Goal: Information Seeking & Learning: Learn about a topic

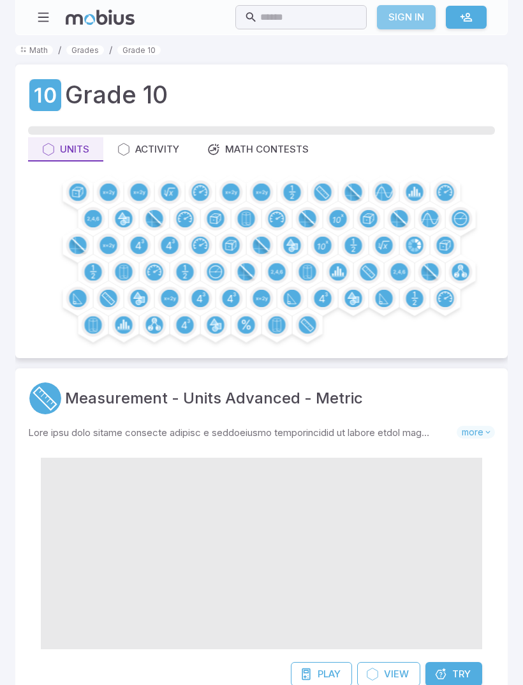
click at [408, 15] on link "Sign In" at bounding box center [406, 17] width 59 height 24
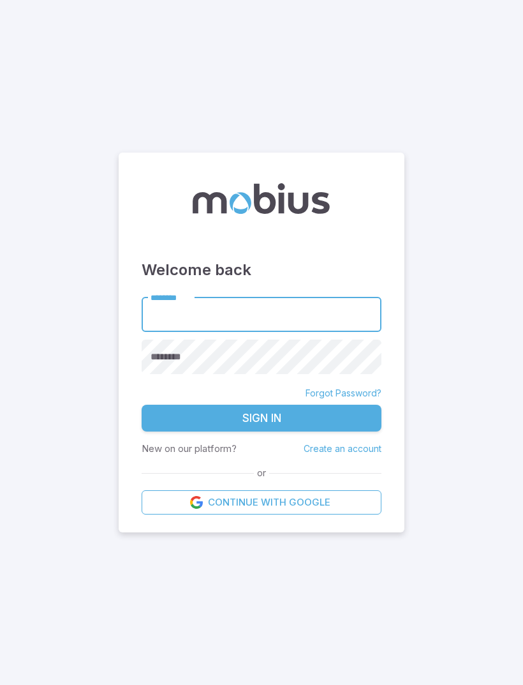
click at [230, 332] on input "********" at bounding box center [262, 314] width 240 height 35
type input "*"
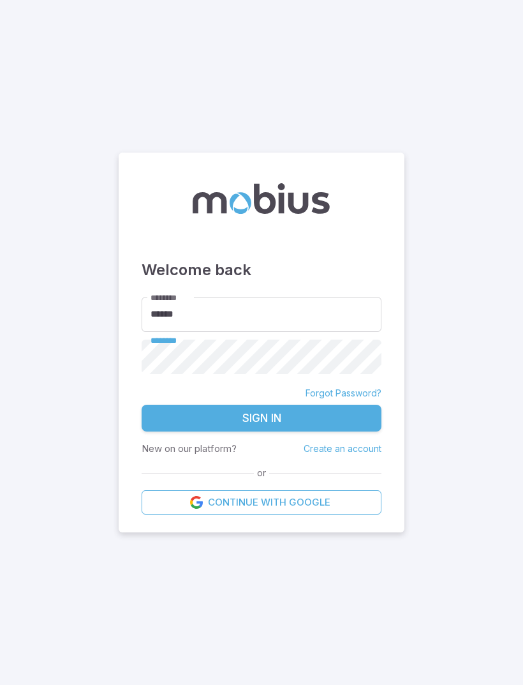
click at [338, 431] on button "Sign In" at bounding box center [262, 417] width 240 height 27
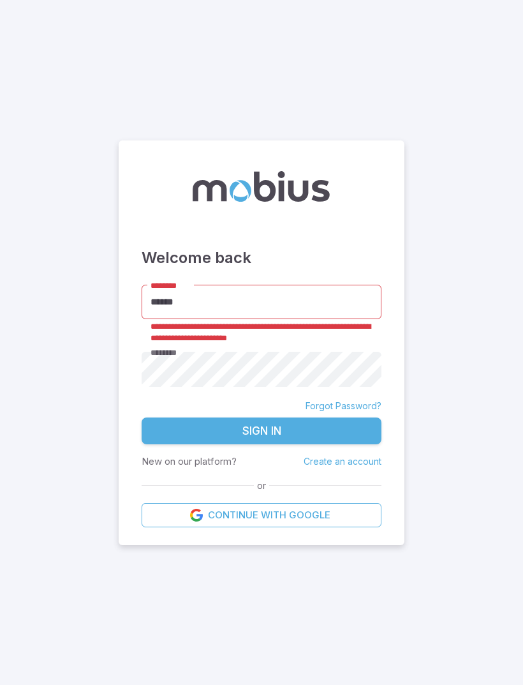
click at [222, 320] on input "******" at bounding box center [262, 302] width 240 height 35
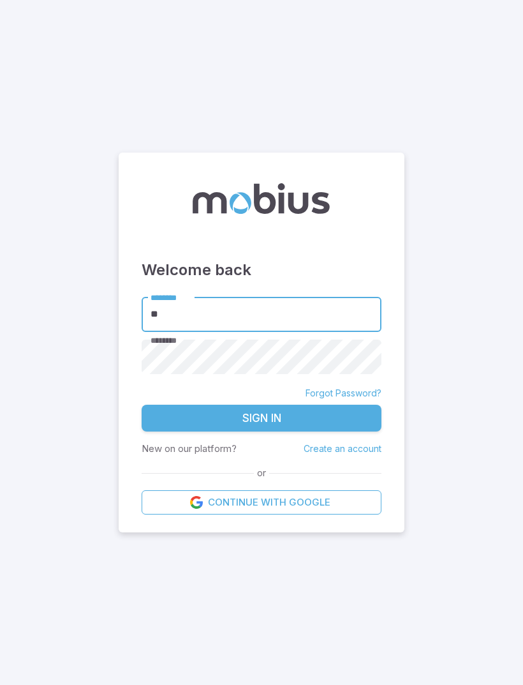
type input "*"
type input "**********"
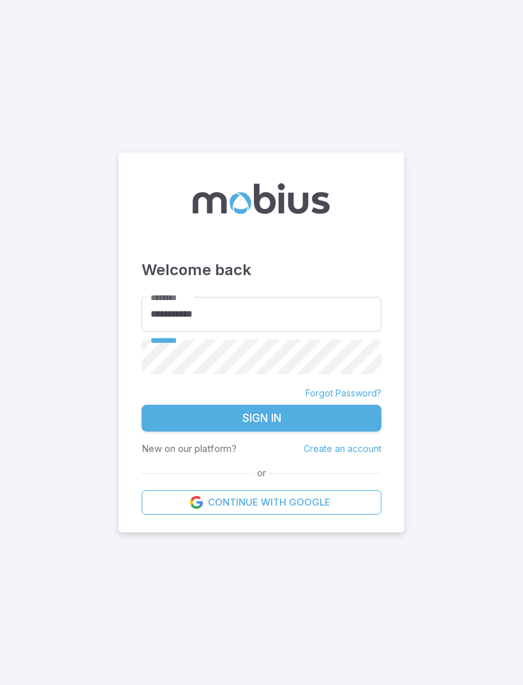
click at [313, 431] on button "Sign In" at bounding box center [262, 417] width 240 height 27
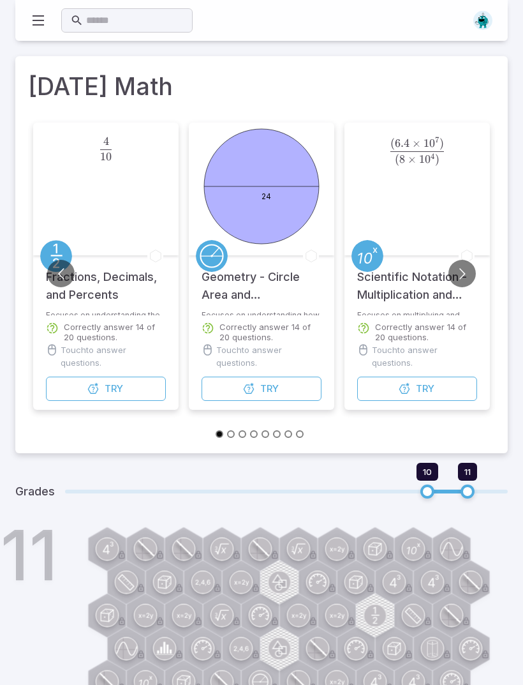
scroll to position [290, 0]
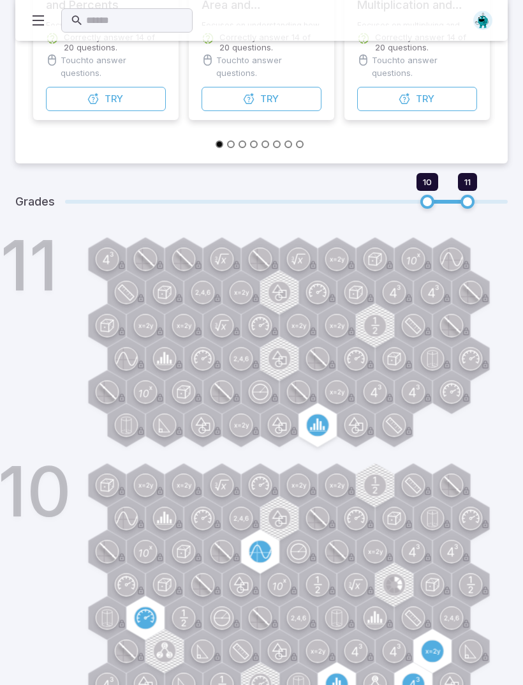
click at [425, 199] on span "10" at bounding box center [427, 202] width 14 height 14
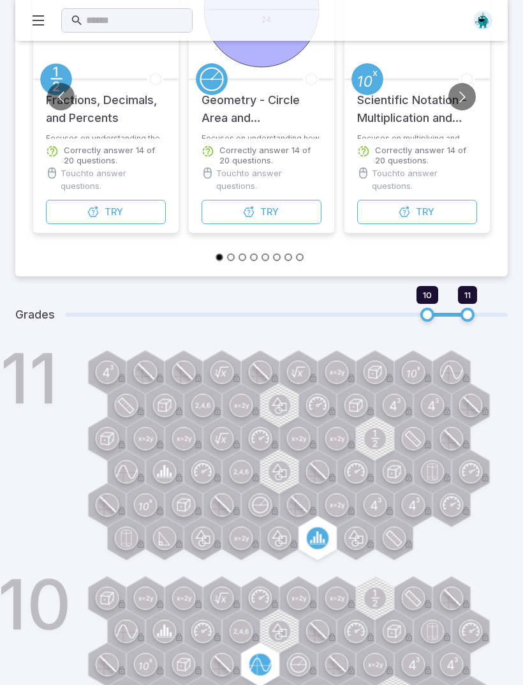
scroll to position [0, 0]
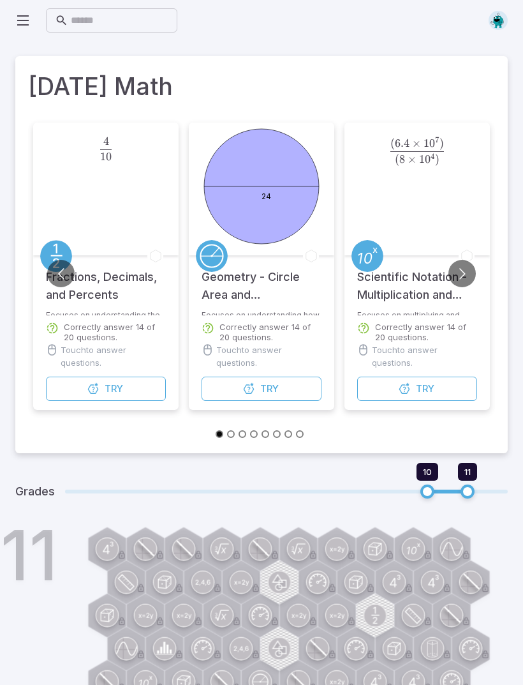
click at [260, 679] on circle at bounding box center [260, 681] width 22 height 22
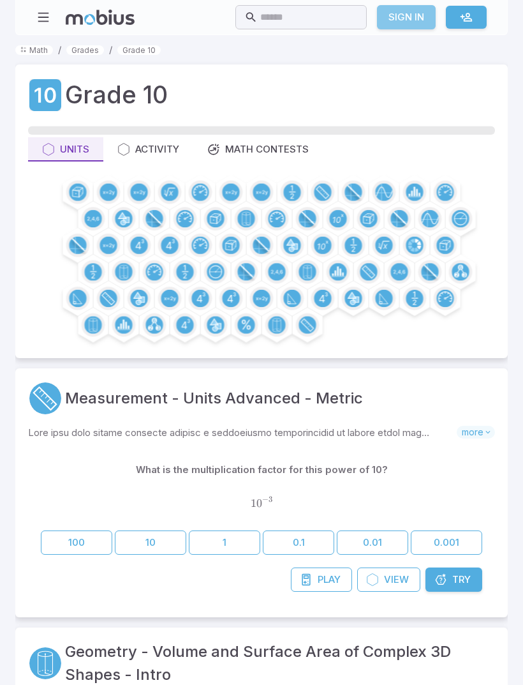
click at [413, 22] on link "Sign In" at bounding box center [406, 17] width 59 height 24
click at [406, 18] on link "Sign In" at bounding box center [406, 17] width 59 height 24
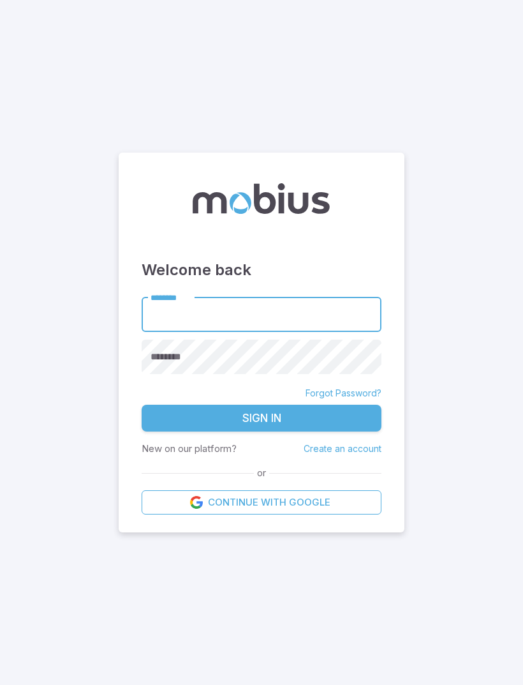
click at [206, 332] on input "********" at bounding box center [262, 314] width 240 height 35
type input "**********"
click at [262, 431] on button "Sign In" at bounding box center [262, 417] width 240 height 27
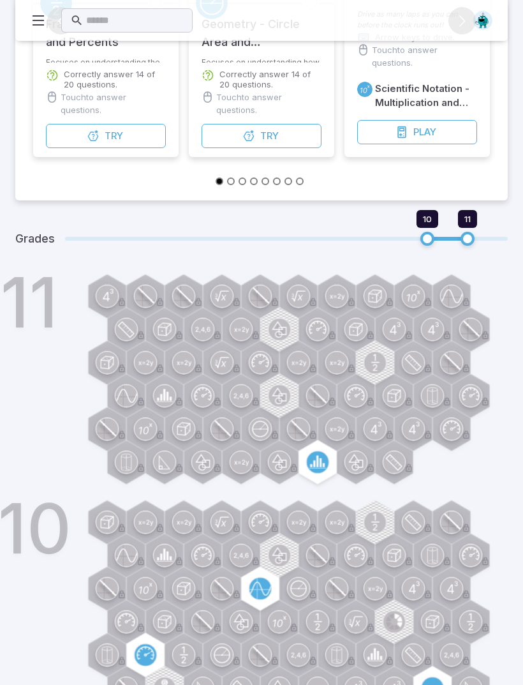
scroll to position [324, 0]
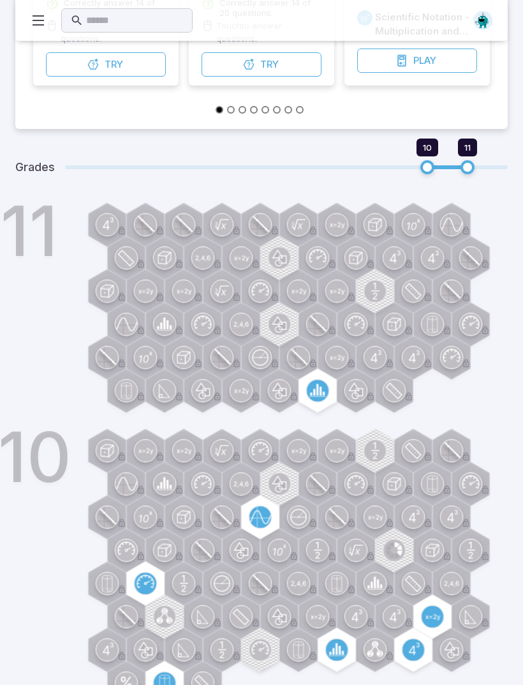
click at [253, 514] on div "10" at bounding box center [279, 570] width 457 height 279
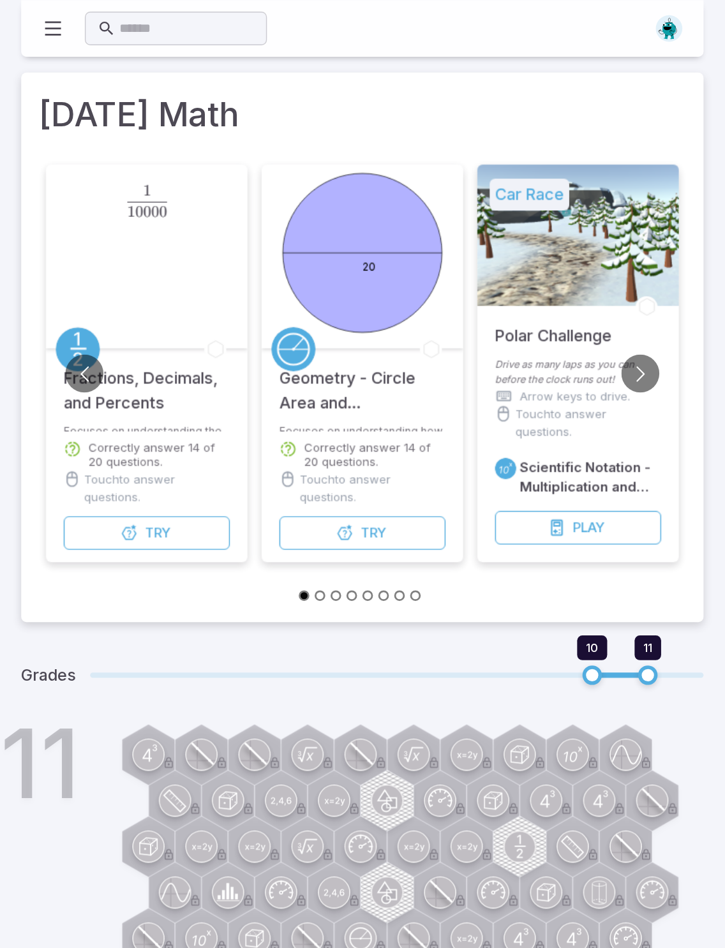
scroll to position [0, 0]
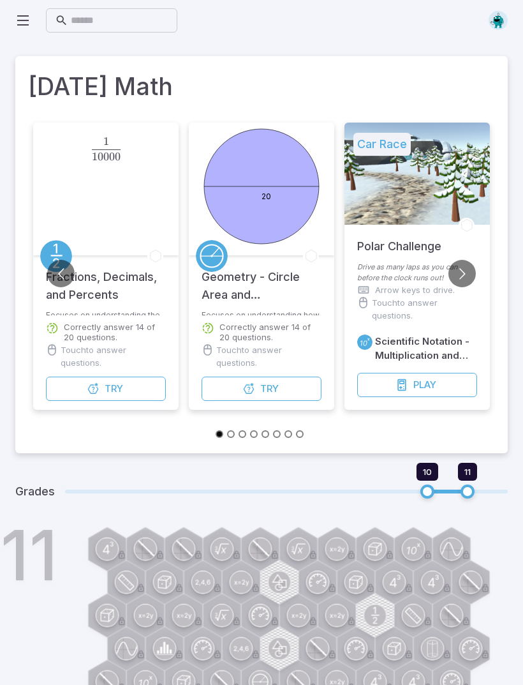
click at [68, 273] on button "Go to previous slide" at bounding box center [60, 273] width 27 height 27
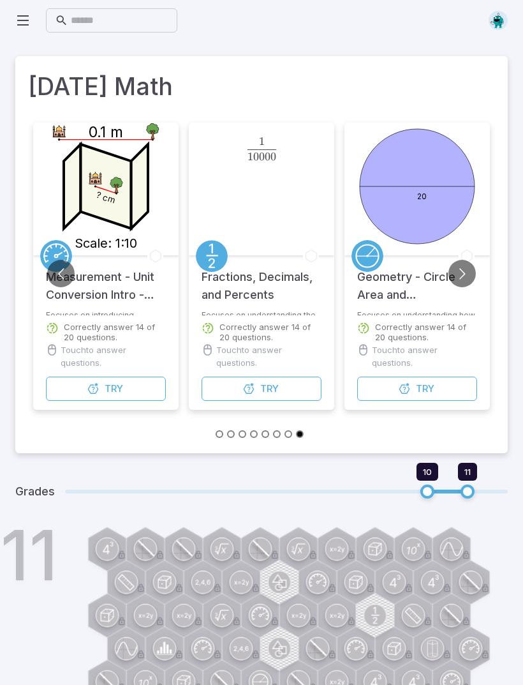
click at [68, 274] on button "Go to previous slide" at bounding box center [60, 273] width 27 height 27
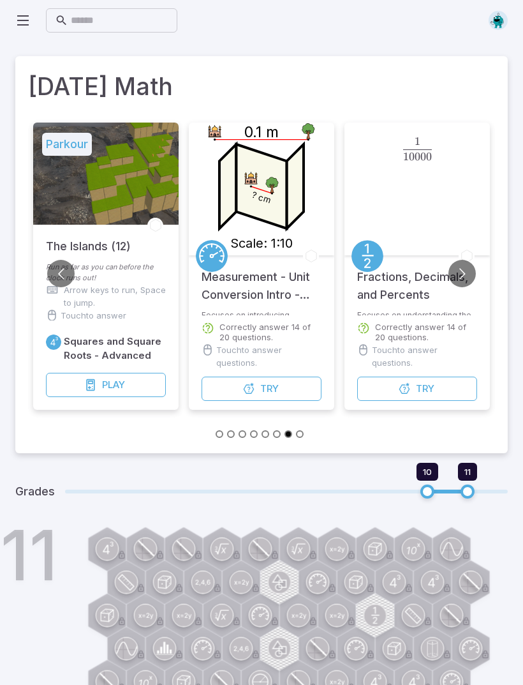
click at [458, 277] on button "Go to next slide" at bounding box center [461, 273] width 27 height 27
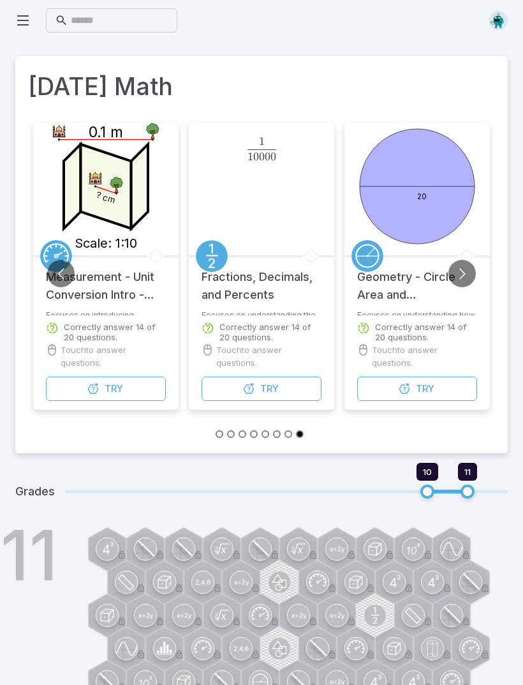
click at [293, 390] on button "Try Unit" at bounding box center [262, 388] width 120 height 24
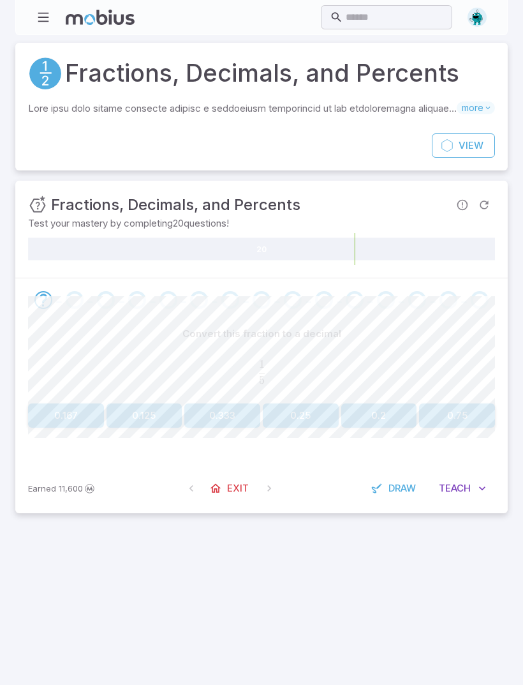
click at [375, 422] on button "0.2" at bounding box center [379, 415] width 76 height 24
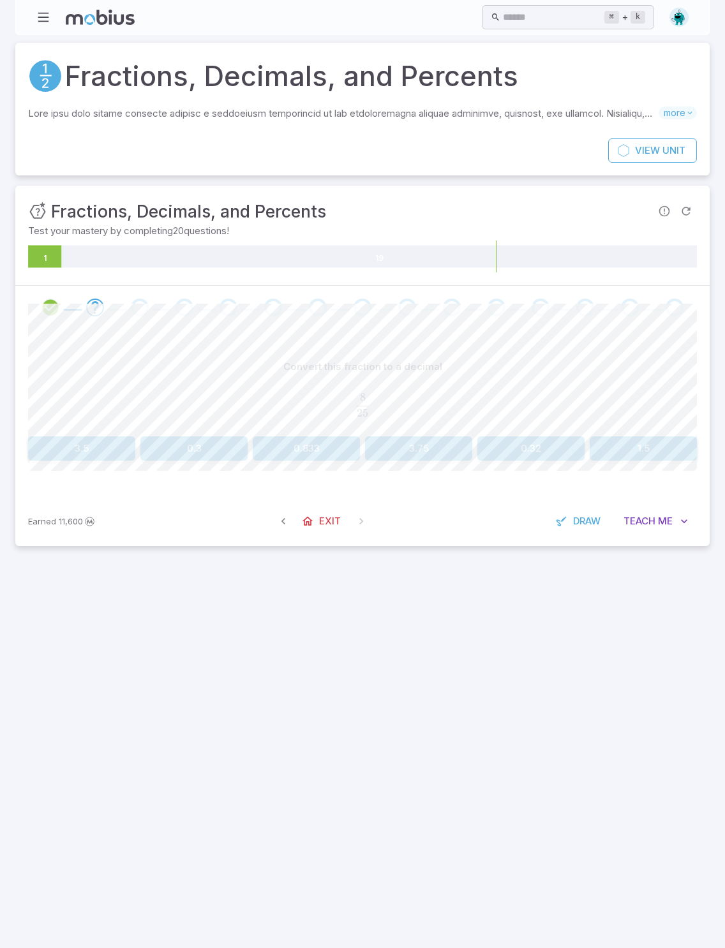
click at [522, 447] on button "0.32" at bounding box center [530, 448] width 107 height 24
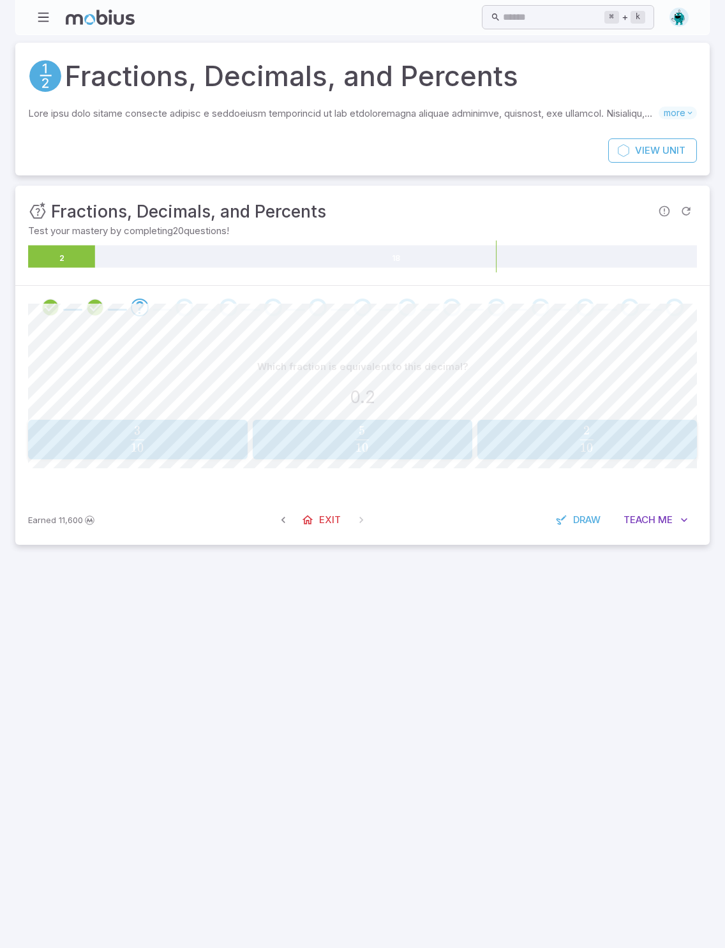
click at [522, 401] on span "button" at bounding box center [586, 401] width 13 height 0
click at [417, 413] on div "Which fraction is equivalent to this decimal? 0.52" at bounding box center [362, 385] width 669 height 60
click at [410, 411] on div "Which fraction is equivalent to this decimal? 0.52" at bounding box center [362, 385] width 669 height 60
click at [429, 447] on span "25 13 ​" at bounding box center [361, 439] width 196 height 26
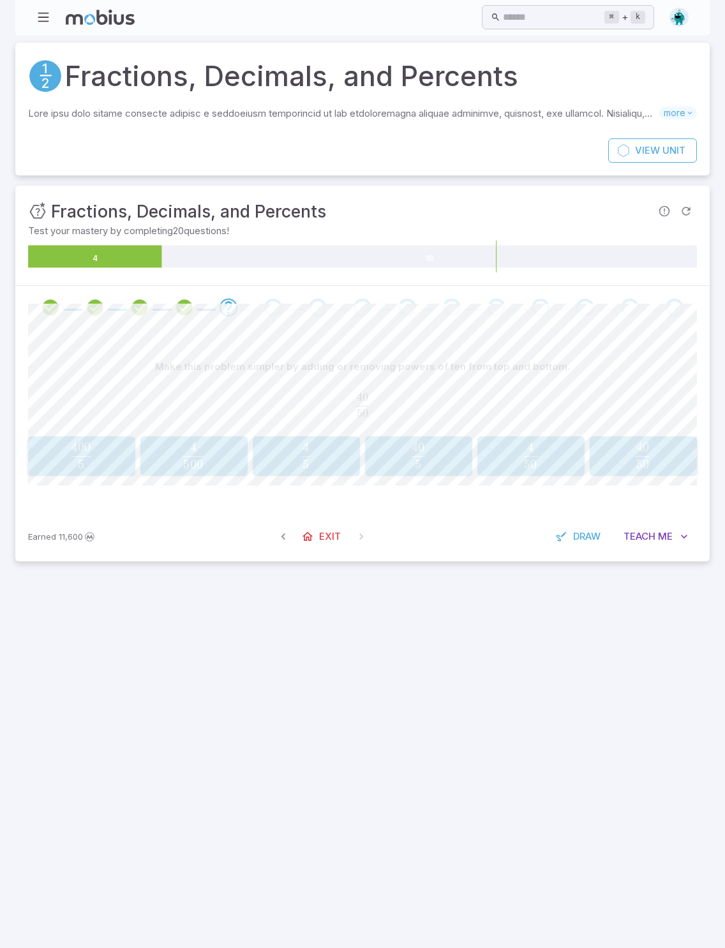
click at [522, 462] on span "button" at bounding box center [642, 464] width 13 height 9
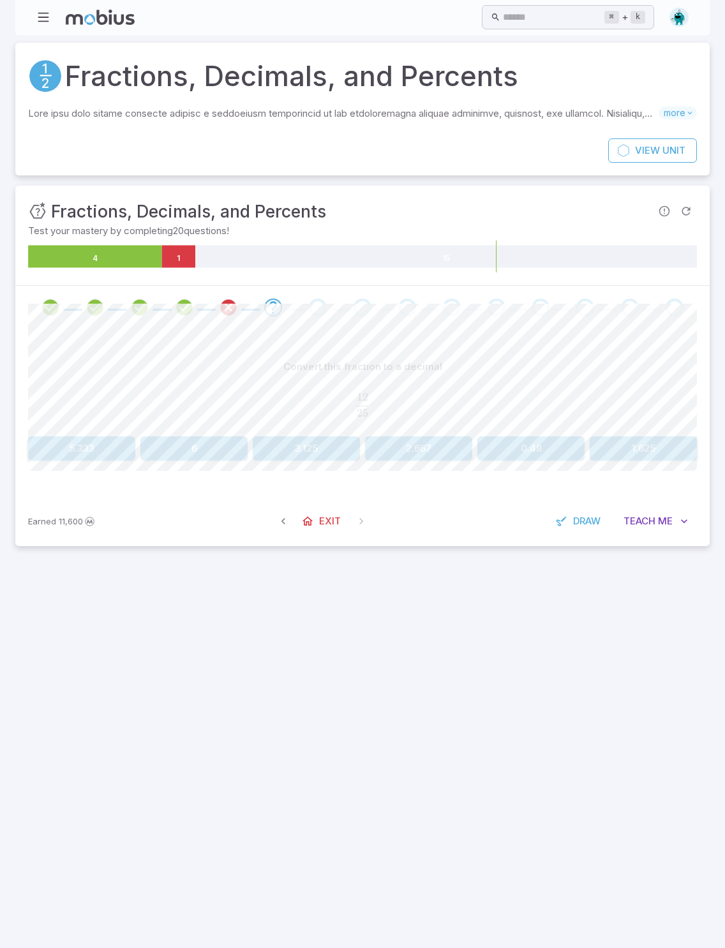
click at [522, 459] on button "0.48" at bounding box center [530, 448] width 107 height 24
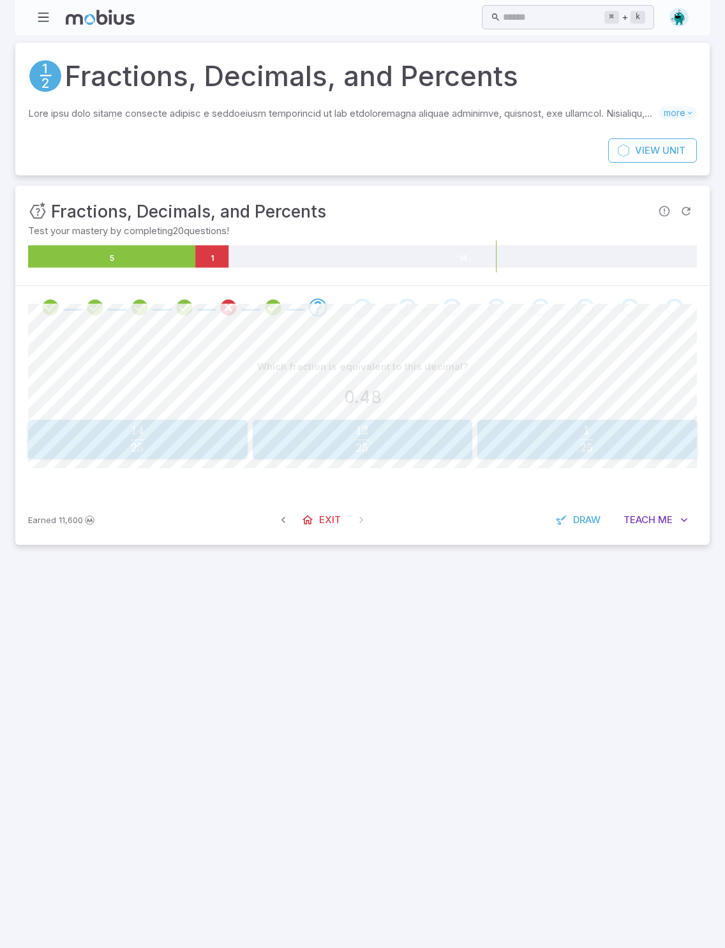
click at [402, 439] on span "25 12 ​" at bounding box center [361, 439] width 195 height 26
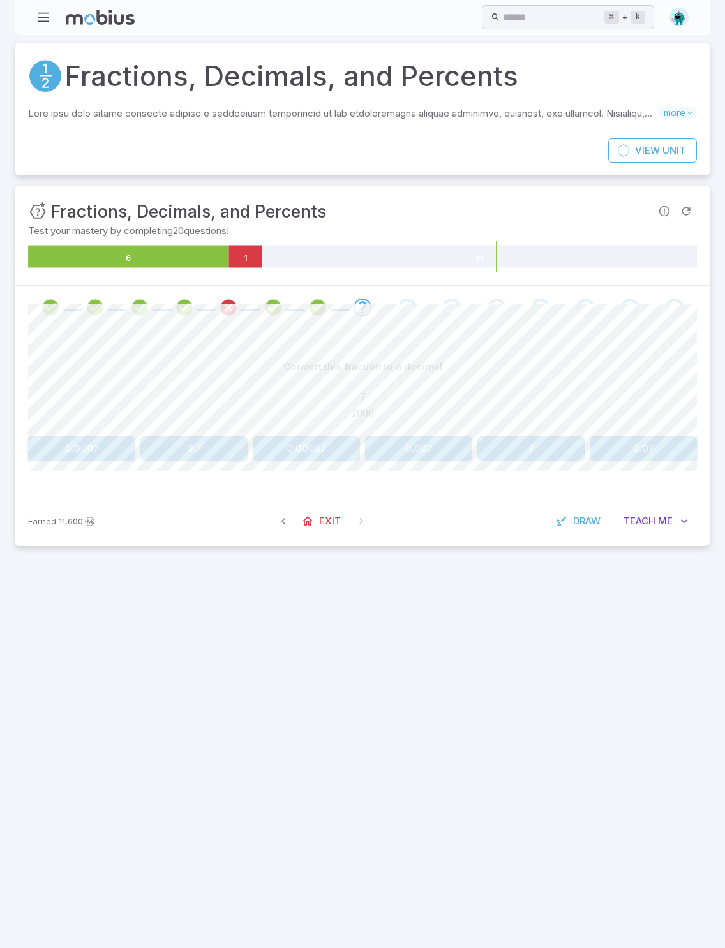
click at [431, 445] on button "0.007" at bounding box center [418, 448] width 107 height 24
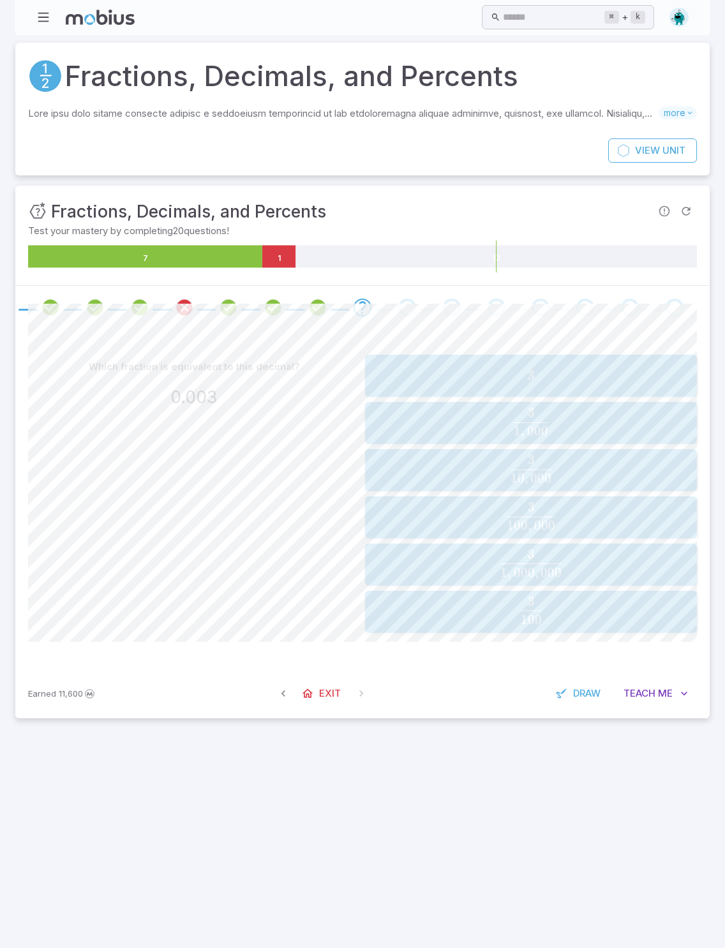
click at [522, 383] on span "button" at bounding box center [531, 383] width 34 height 0
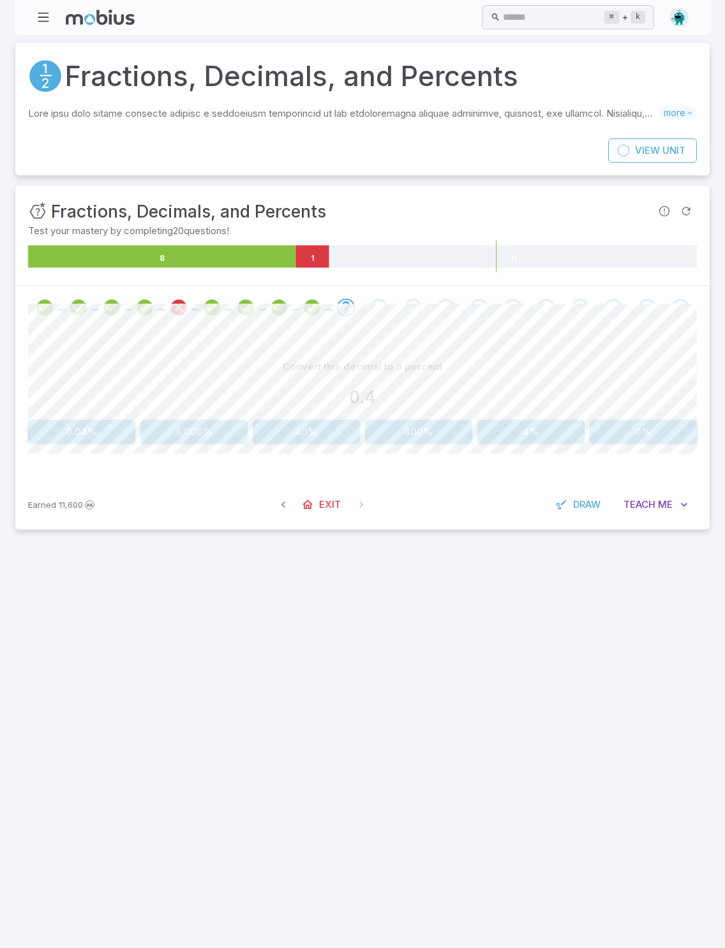
click at [316, 434] on button "40%" at bounding box center [306, 432] width 107 height 24
click at [425, 429] on button "9.86%" at bounding box center [418, 432] width 107 height 24
click at [216, 424] on button "20%" at bounding box center [193, 432] width 107 height 24
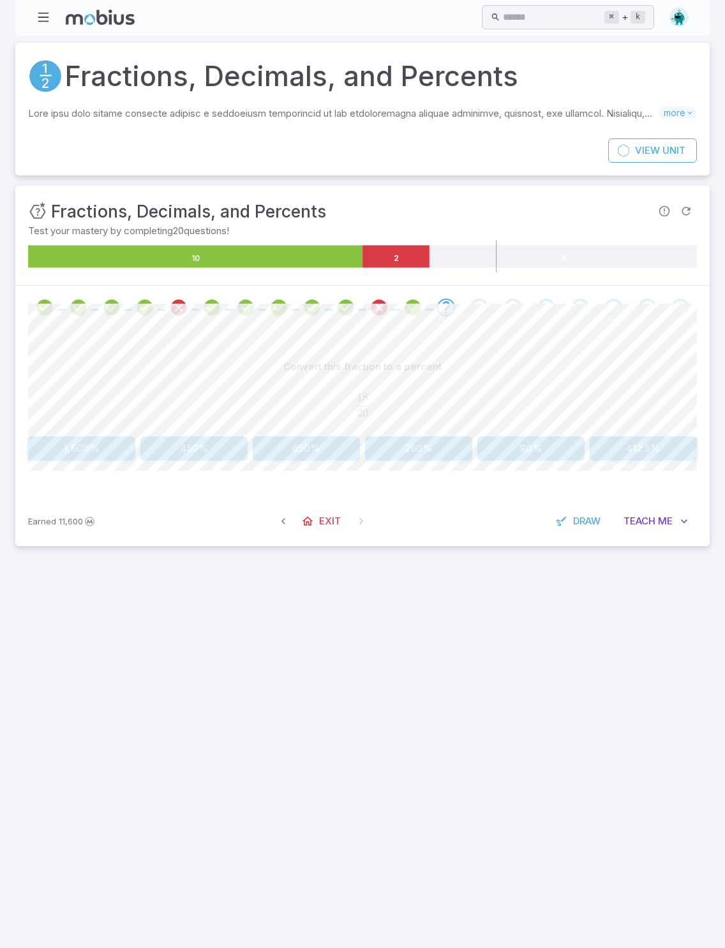
click at [522, 457] on button "90%" at bounding box center [530, 448] width 107 height 24
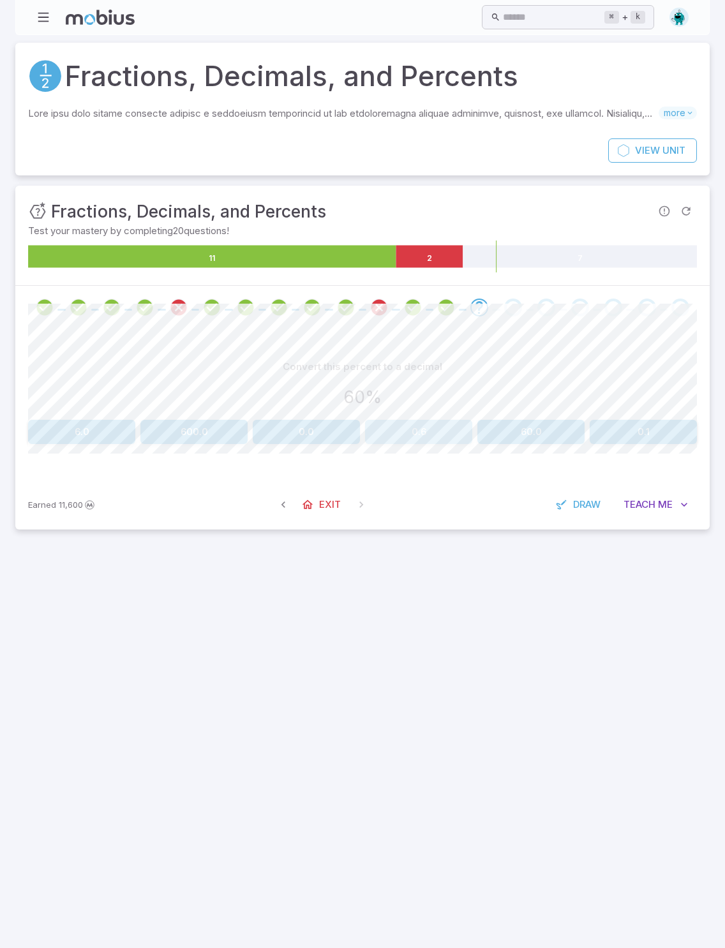
click at [425, 432] on button "0.6" at bounding box center [418, 432] width 107 height 24
click at [337, 420] on button "0.009" at bounding box center [306, 432] width 107 height 24
click at [380, 428] on button "3%" at bounding box center [362, 432] width 130 height 24
click at [522, 431] on button "80%" at bounding box center [642, 432] width 107 height 24
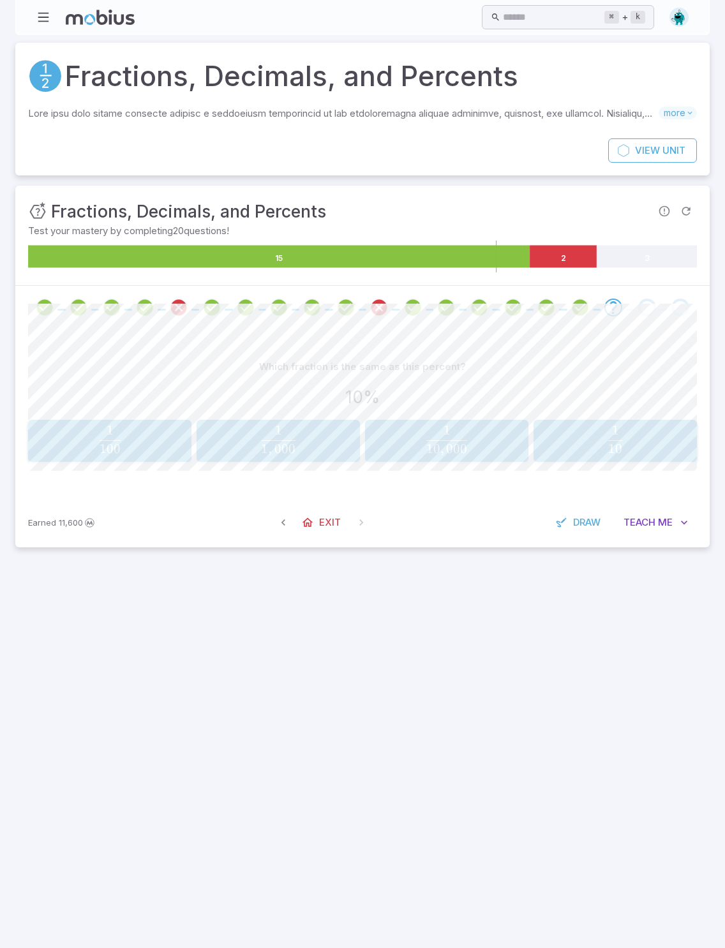
click at [522, 443] on span "10 1 ​" at bounding box center [614, 439] width 155 height 27
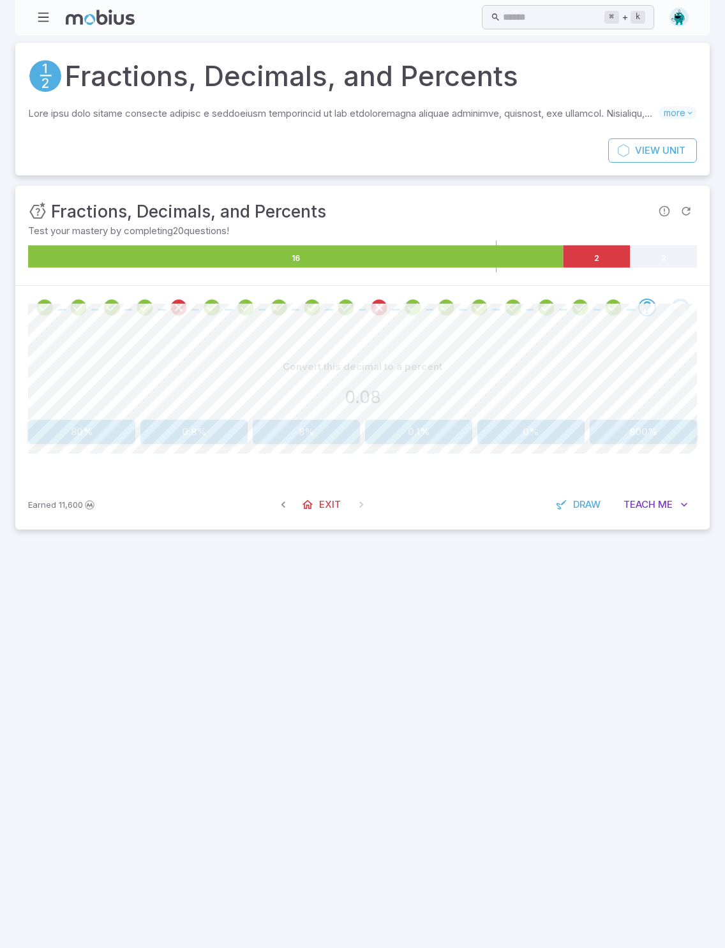
click at [315, 426] on button "8%" at bounding box center [306, 432] width 107 height 24
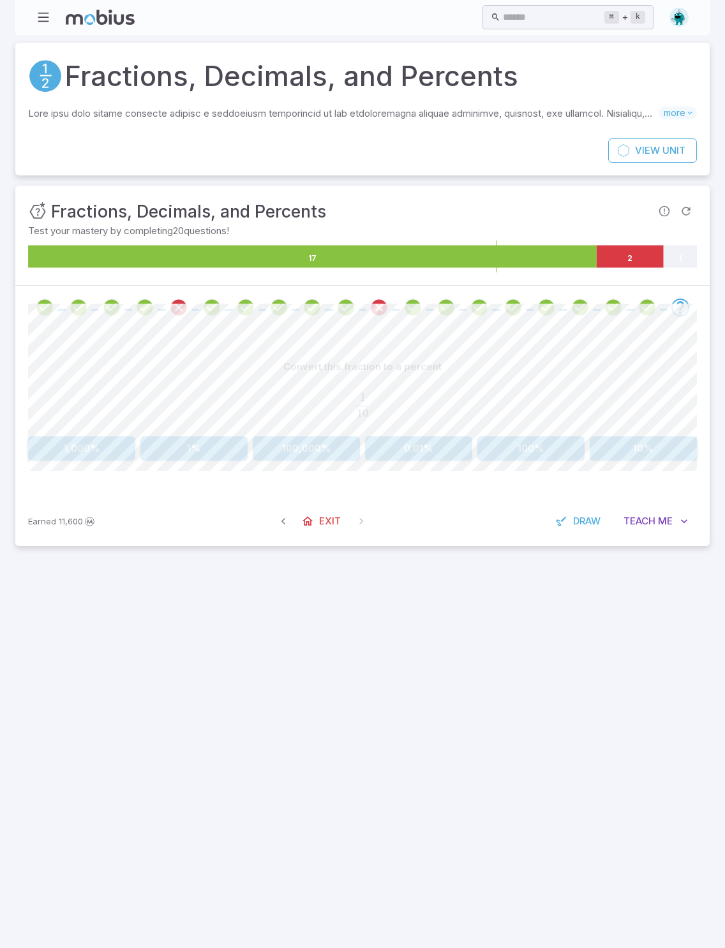
click at [522, 445] on button "10%" at bounding box center [642, 448] width 107 height 24
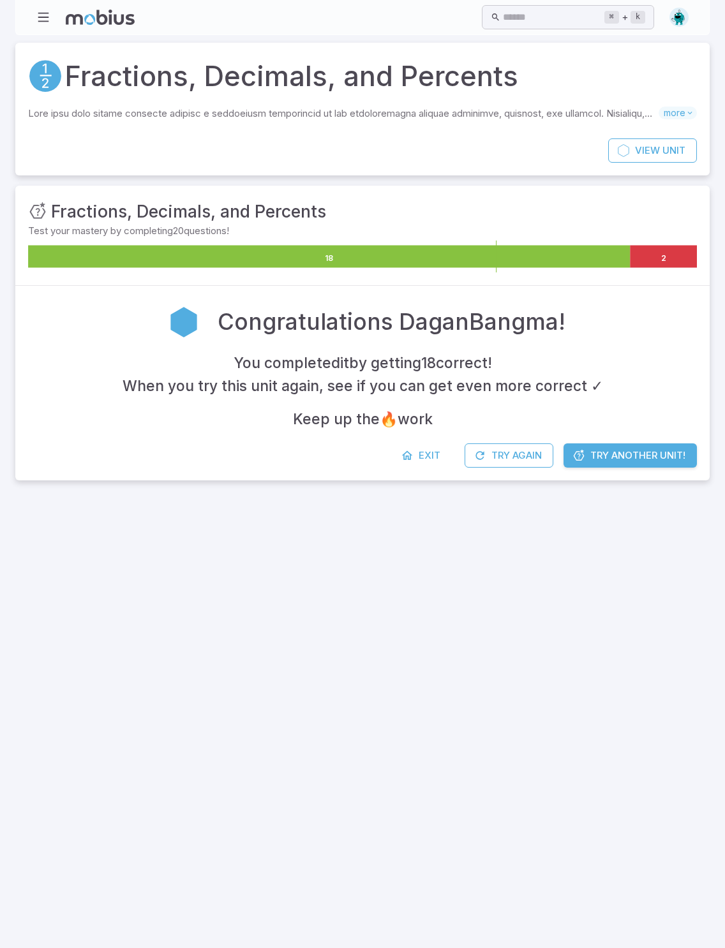
click at [522, 451] on span "Try Another Unit!" at bounding box center [637, 455] width 95 height 14
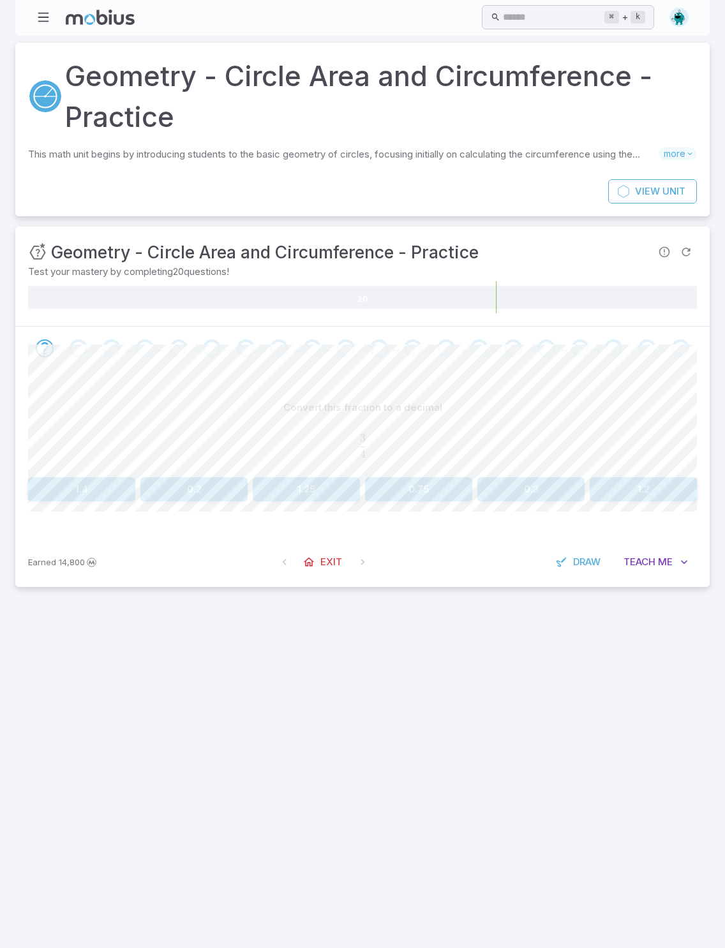
click at [438, 482] on button "0.75" at bounding box center [418, 489] width 107 height 24
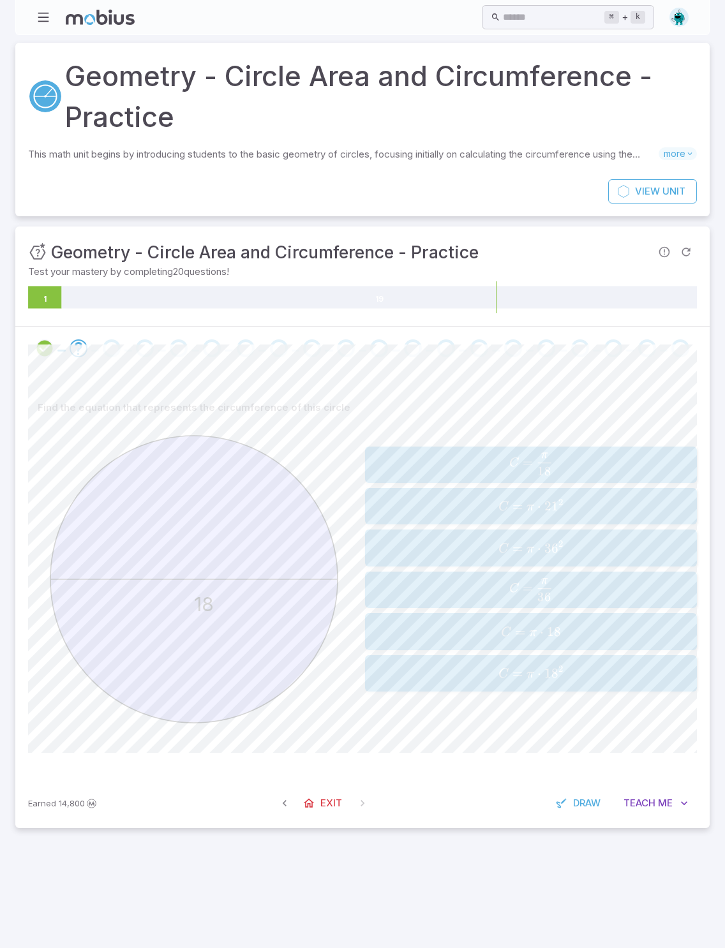
click at [522, 673] on span "C = π ⋅ 1 8 2" at bounding box center [530, 673] width 323 height 17
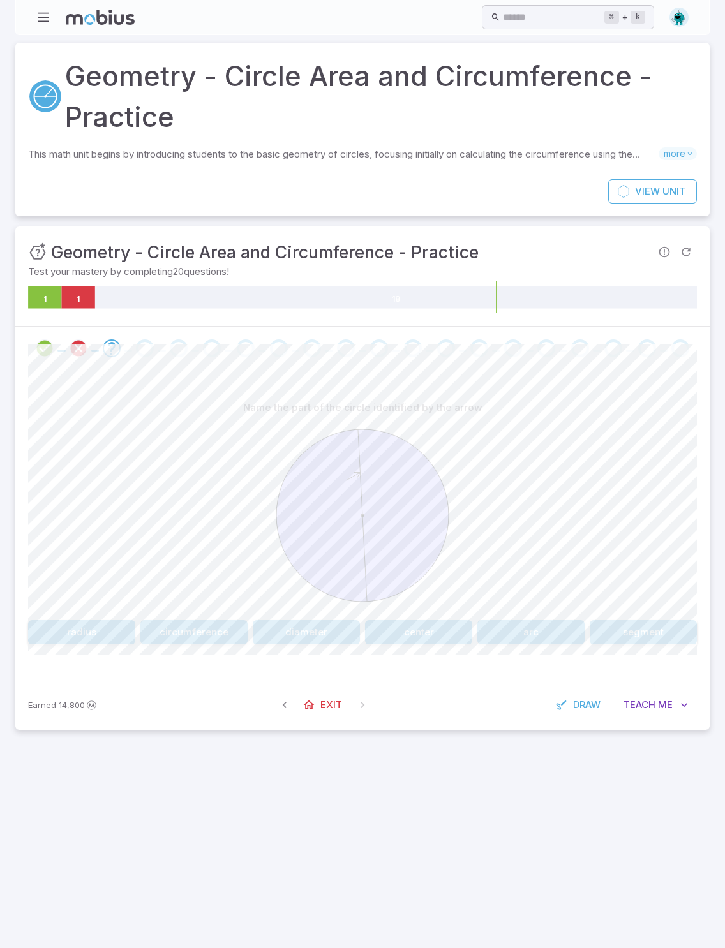
click at [108, 621] on button "radius" at bounding box center [81, 632] width 107 height 24
click at [323, 635] on button "center" at bounding box center [306, 632] width 107 height 24
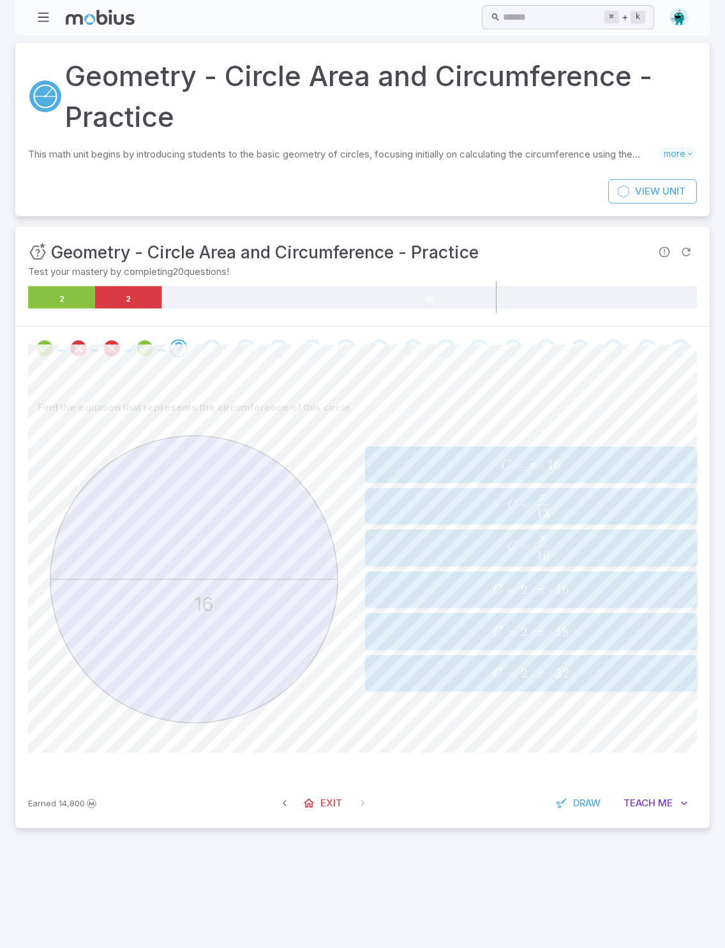
click at [522, 457] on span "C = π ⋅ 16" at bounding box center [530, 465] width 323 height 17
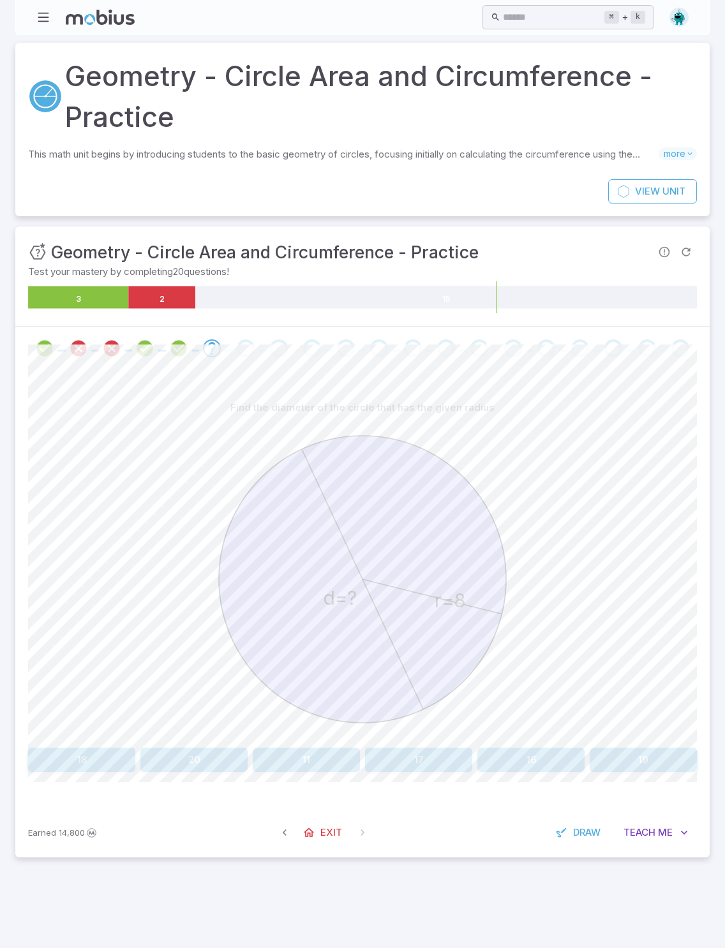
click at [522, 684] on button "16" at bounding box center [530, 760] width 107 height 24
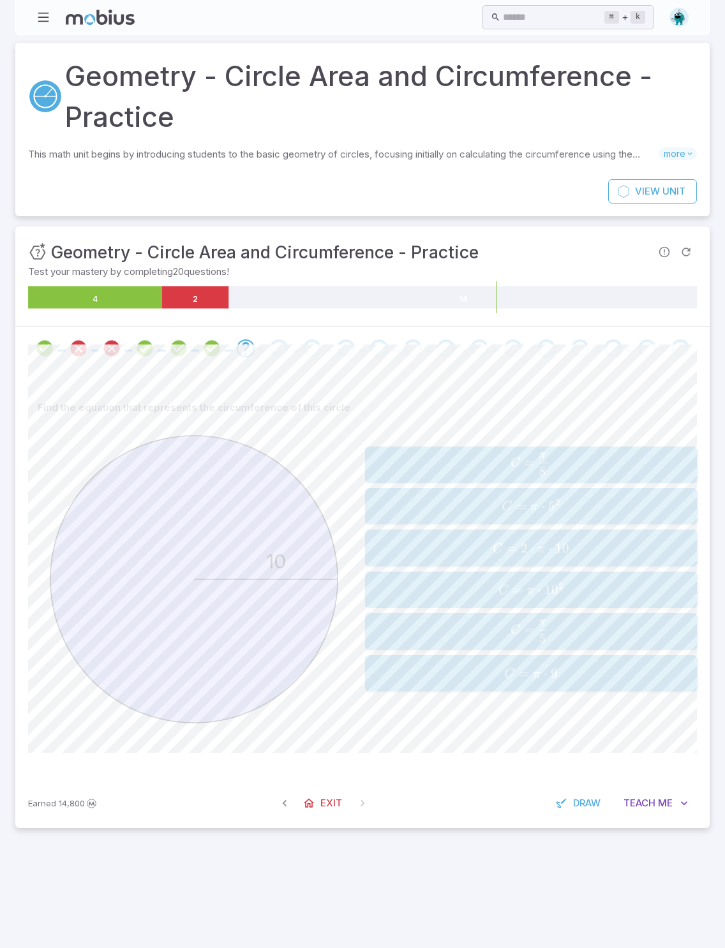
click at [522, 549] on span "C = 2 ⋅ π ⋅ 10" at bounding box center [530, 548] width 323 height 17
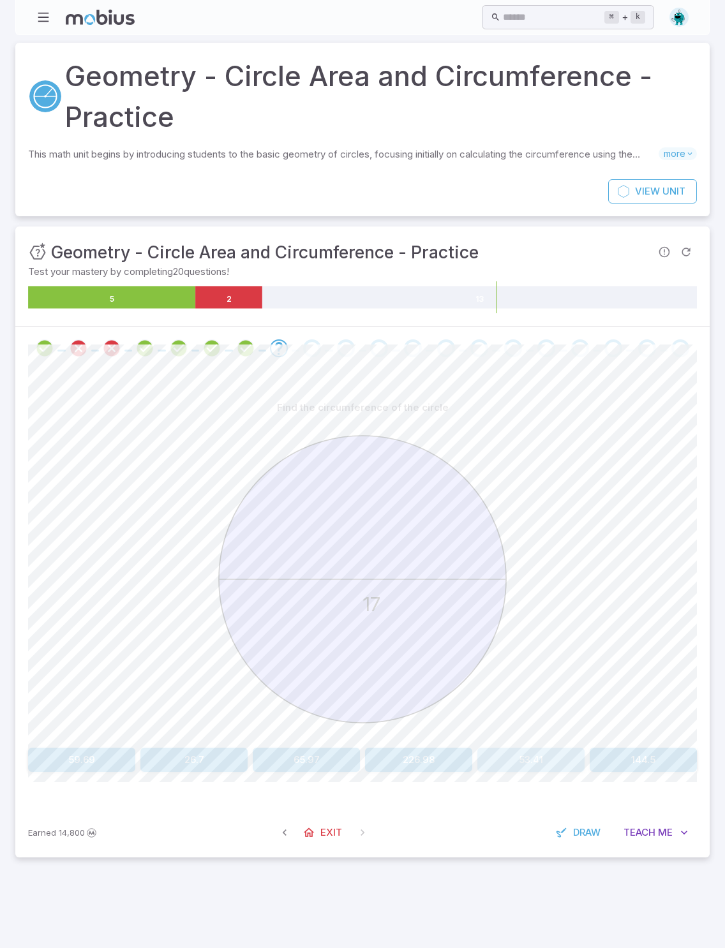
click at [522, 684] on button "53.41" at bounding box center [530, 760] width 107 height 24
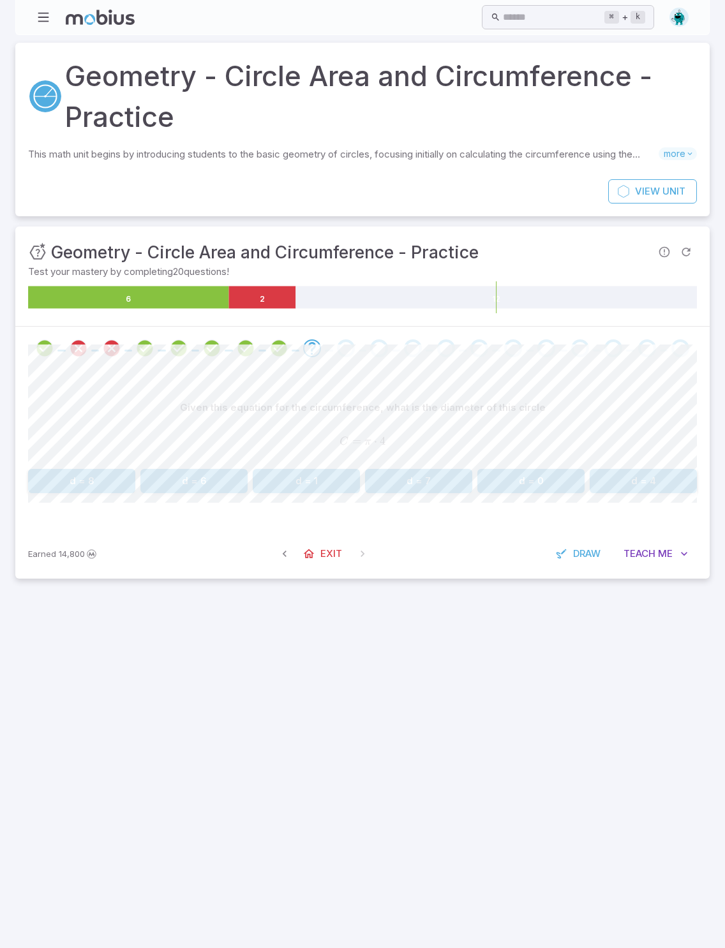
click at [522, 469] on button "d = 4" at bounding box center [642, 481] width 107 height 24
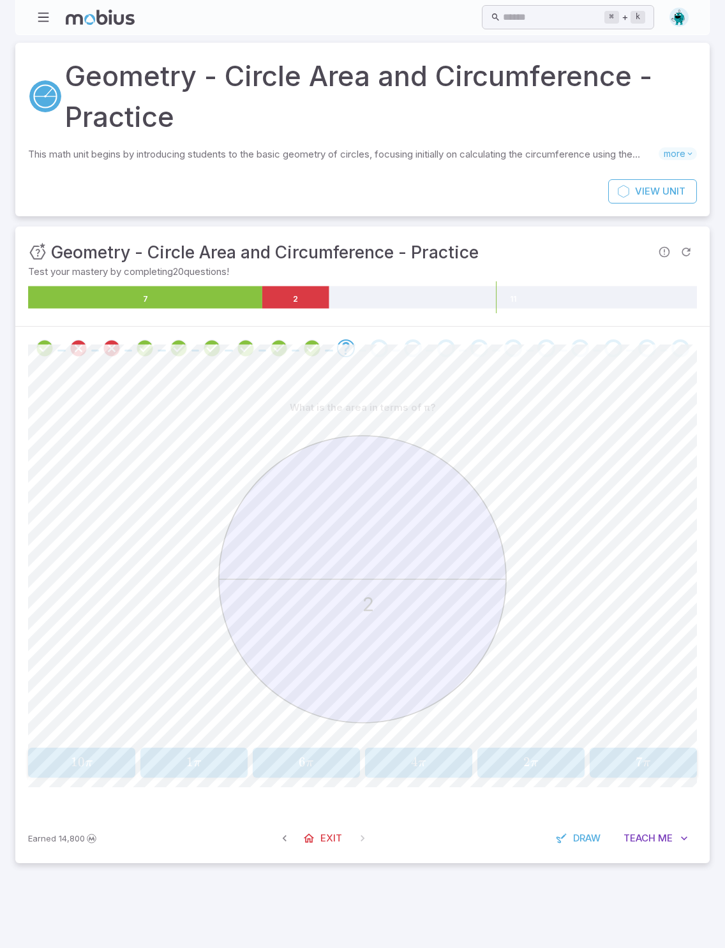
click at [522, 684] on div "What is the area in terms of π? 2 10 π 10\pi 10 π 1 π 1\pi 1 π 6 π 6\pi 6 π 4 π…" at bounding box center [362, 587] width 669 height 382
click at [522, 684] on button "2 π 2\pi 2 π" at bounding box center [530, 763] width 107 height 30
click at [522, 684] on span "π" at bounding box center [646, 763] width 8 height 13
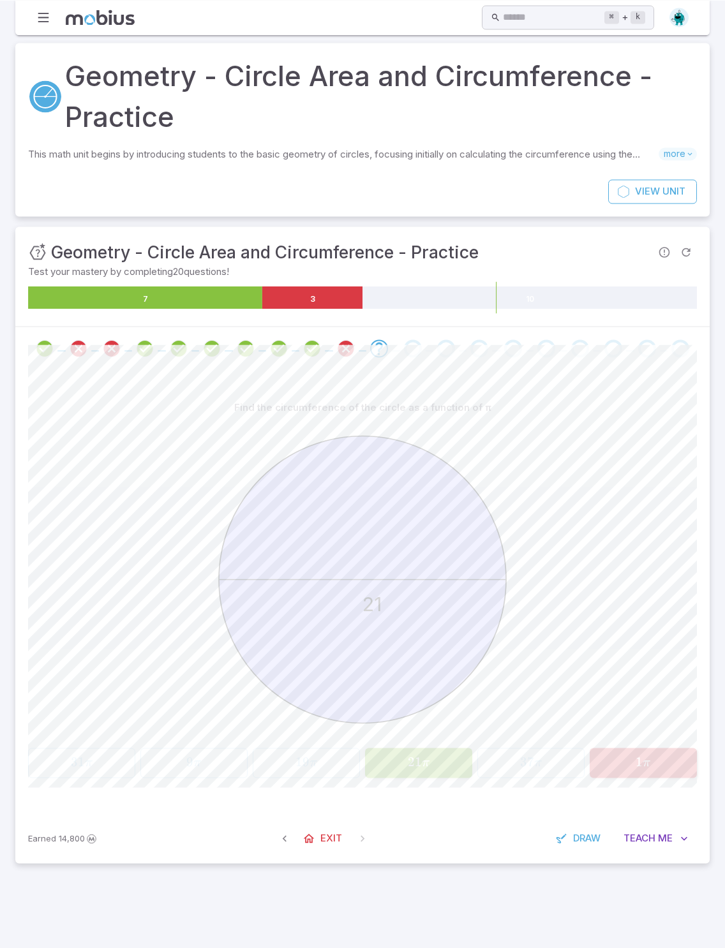
scroll to position [42, 0]
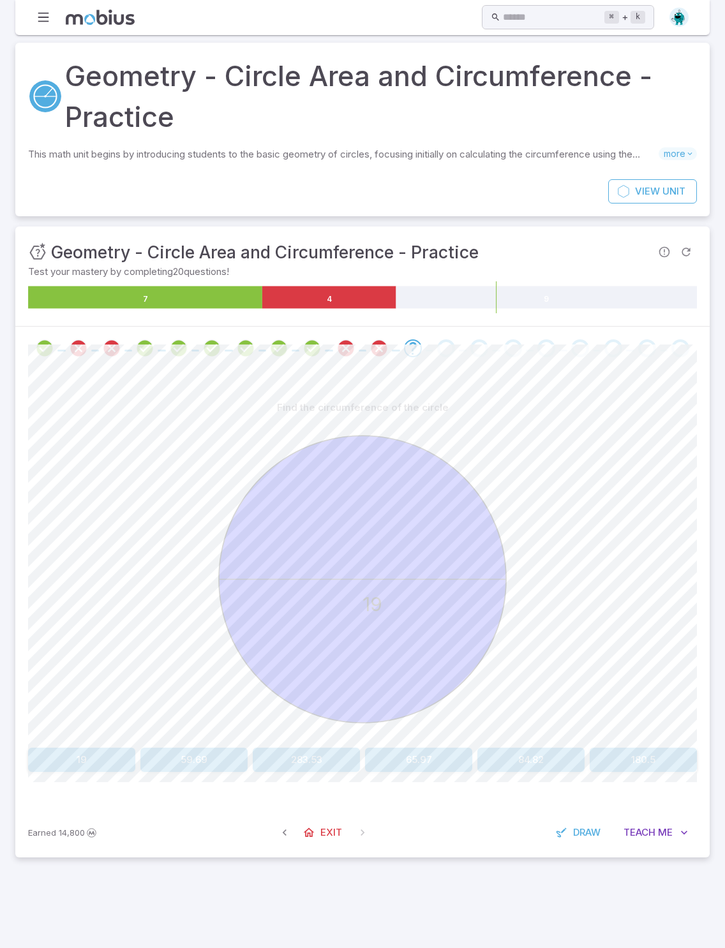
click at [215, 684] on button "59.69" at bounding box center [193, 760] width 107 height 24
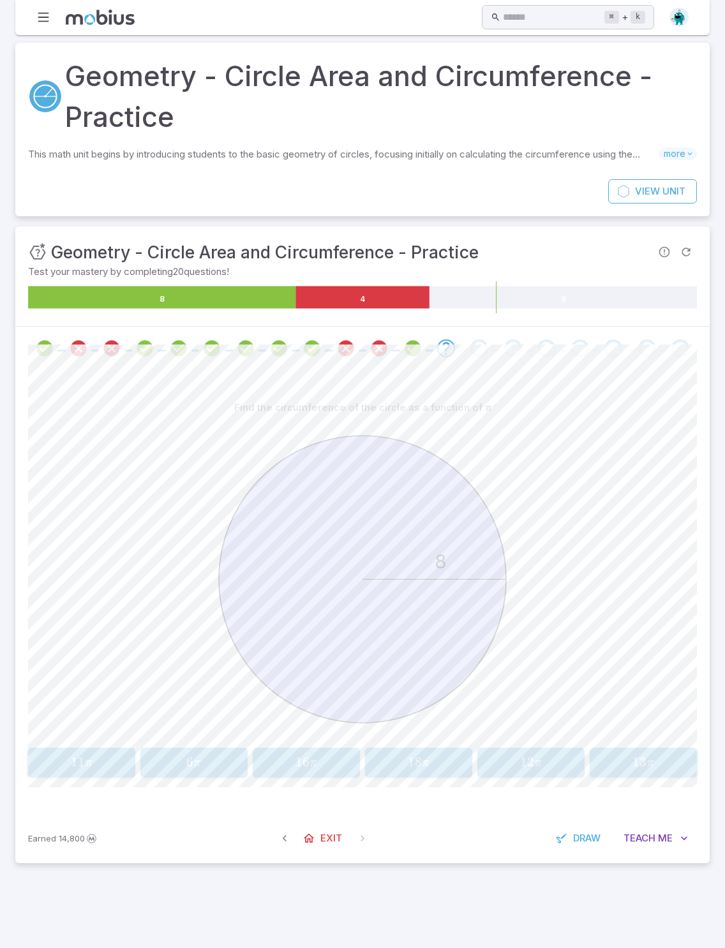
click at [323, 684] on span "16 π" at bounding box center [305, 762] width 99 height 17
click at [186, 684] on span "13" at bounding box center [190, 762] width 14 height 16
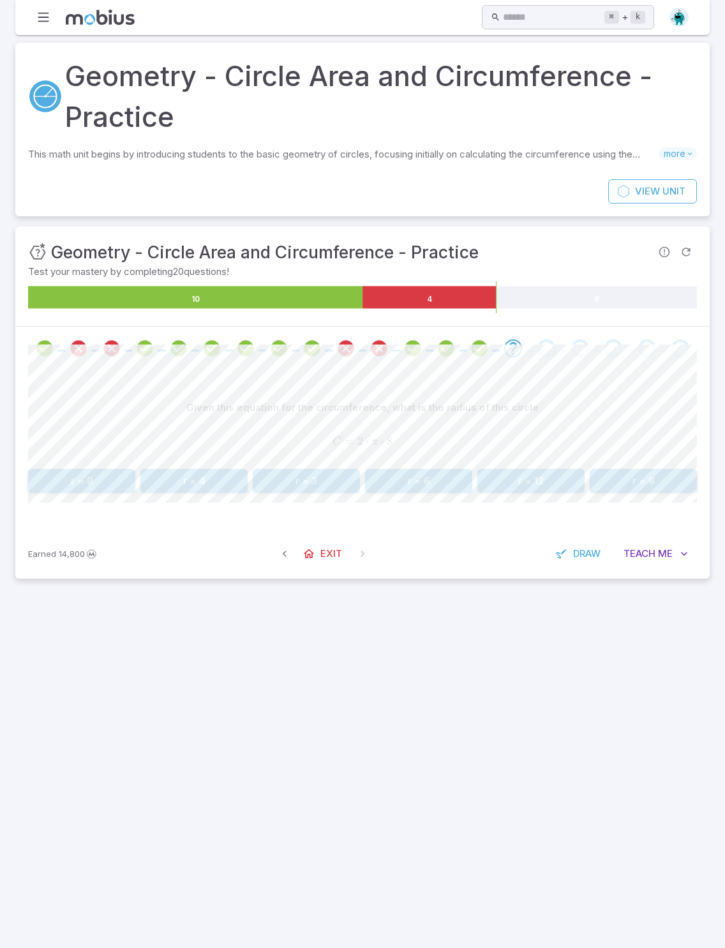
click at [522, 469] on button "r = 8" at bounding box center [642, 481] width 107 height 24
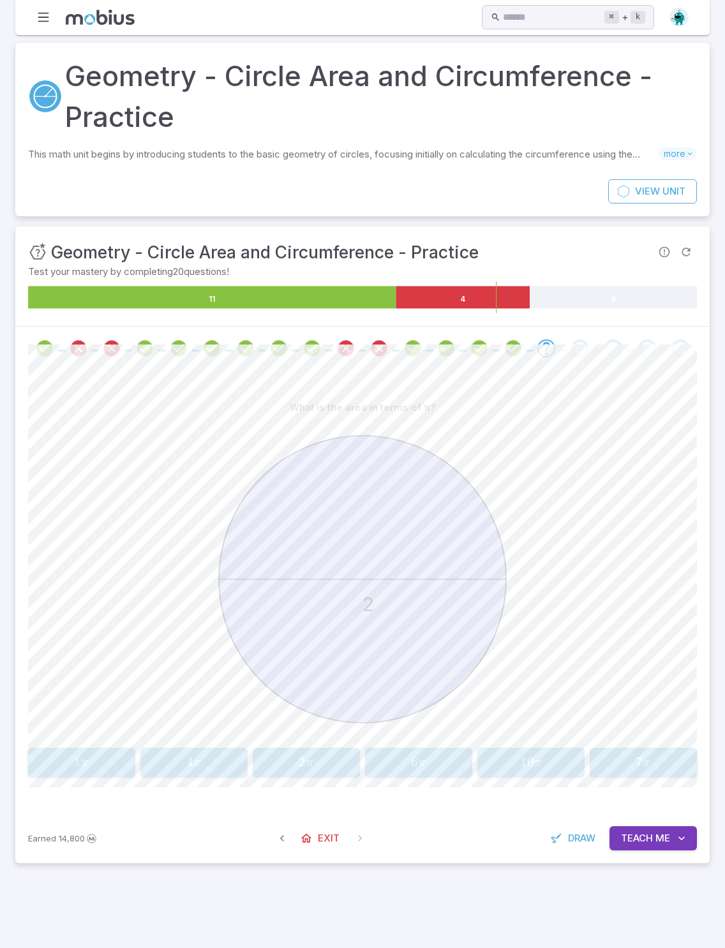
click at [77, 684] on span "1" at bounding box center [77, 762] width 7 height 16
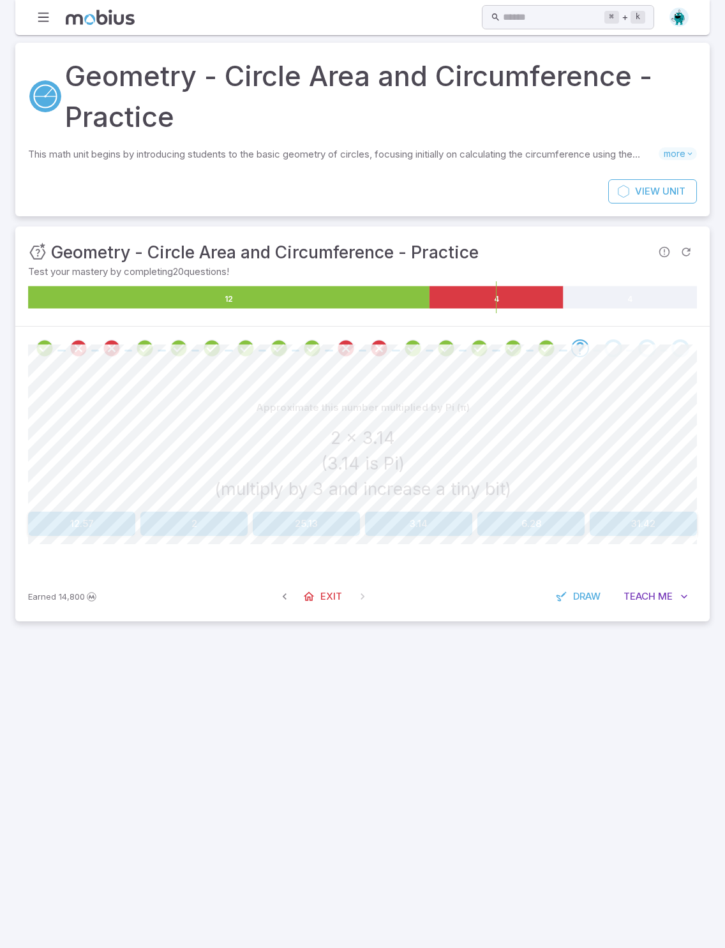
click at [522, 512] on button "6.28" at bounding box center [530, 524] width 107 height 24
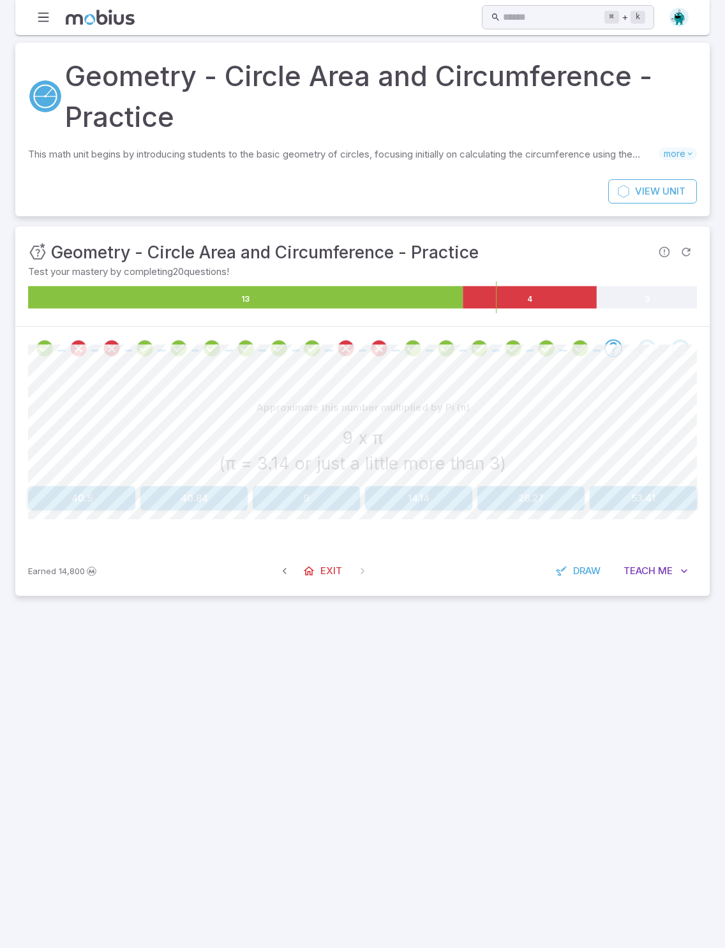
click at [522, 486] on button "28.27" at bounding box center [530, 498] width 107 height 24
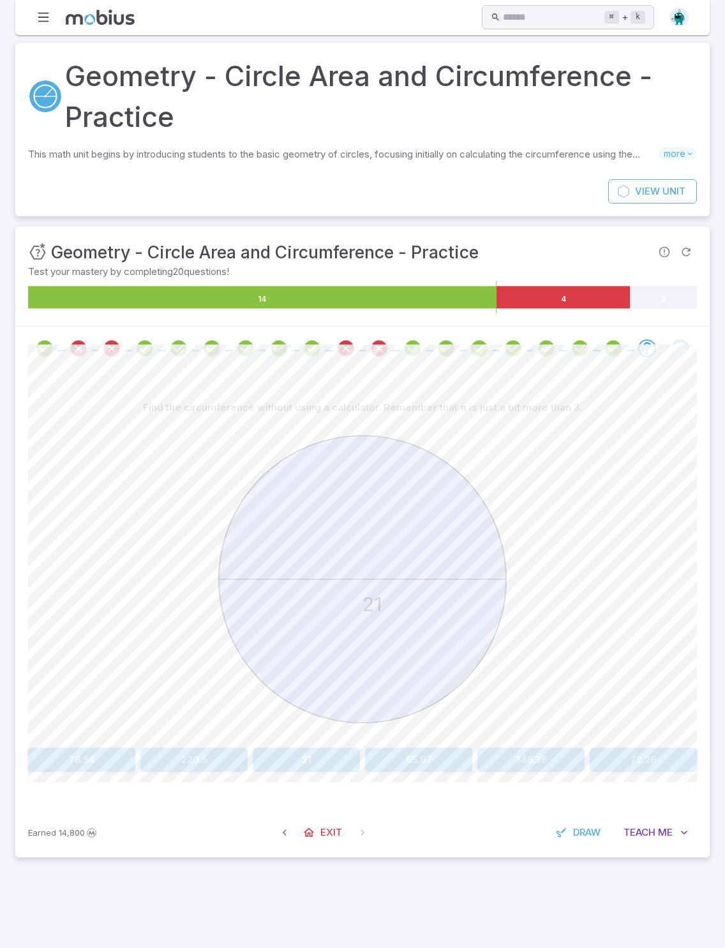
click at [426, 684] on button "65.97" at bounding box center [418, 760] width 107 height 24
click at [522, 684] on button "56.55" at bounding box center [642, 760] width 107 height 24
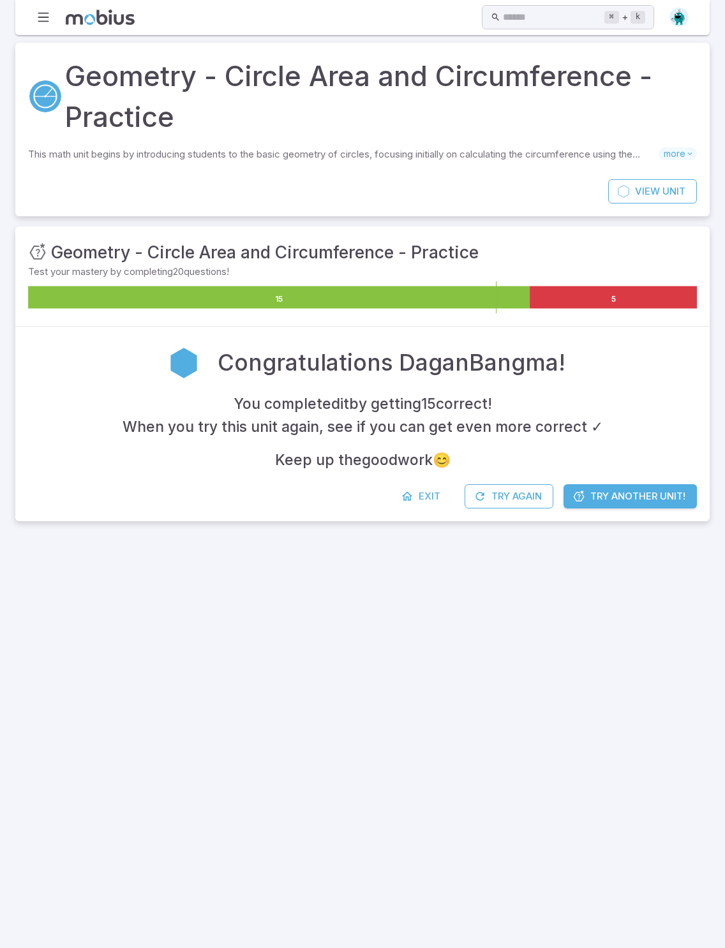
click at [522, 489] on span "Try Another Unit!" at bounding box center [637, 496] width 95 height 14
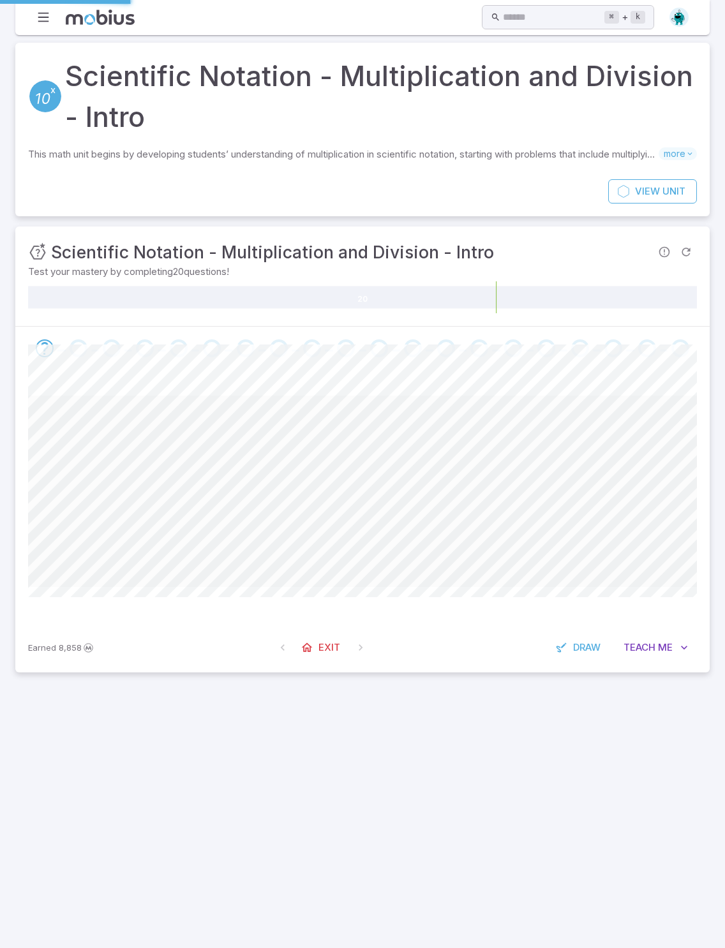
scroll to position [0, 0]
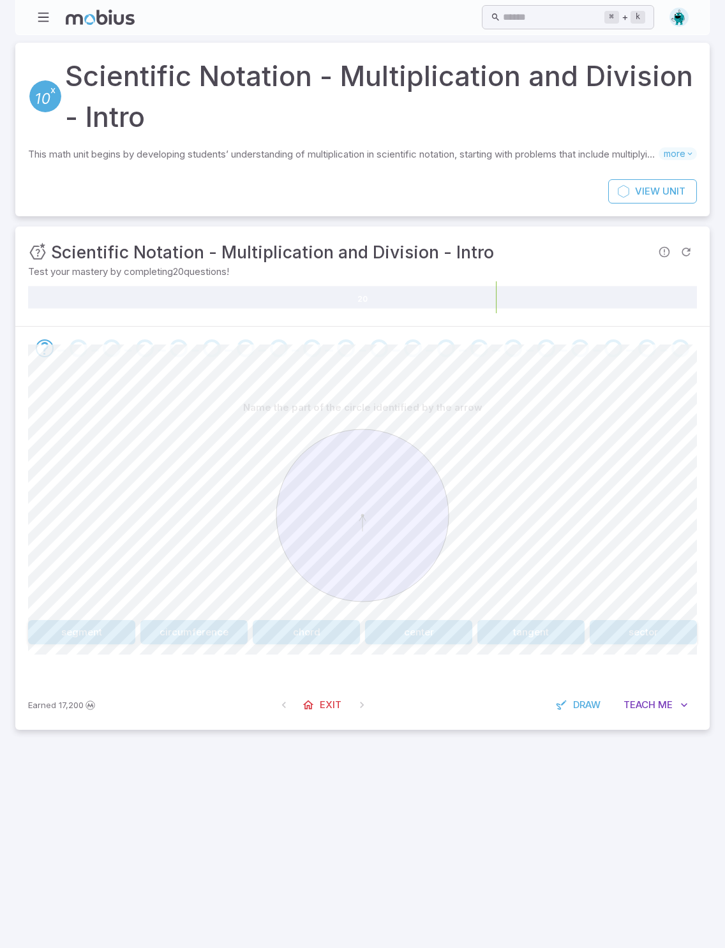
click at [426, 626] on button "center" at bounding box center [418, 632] width 107 height 24
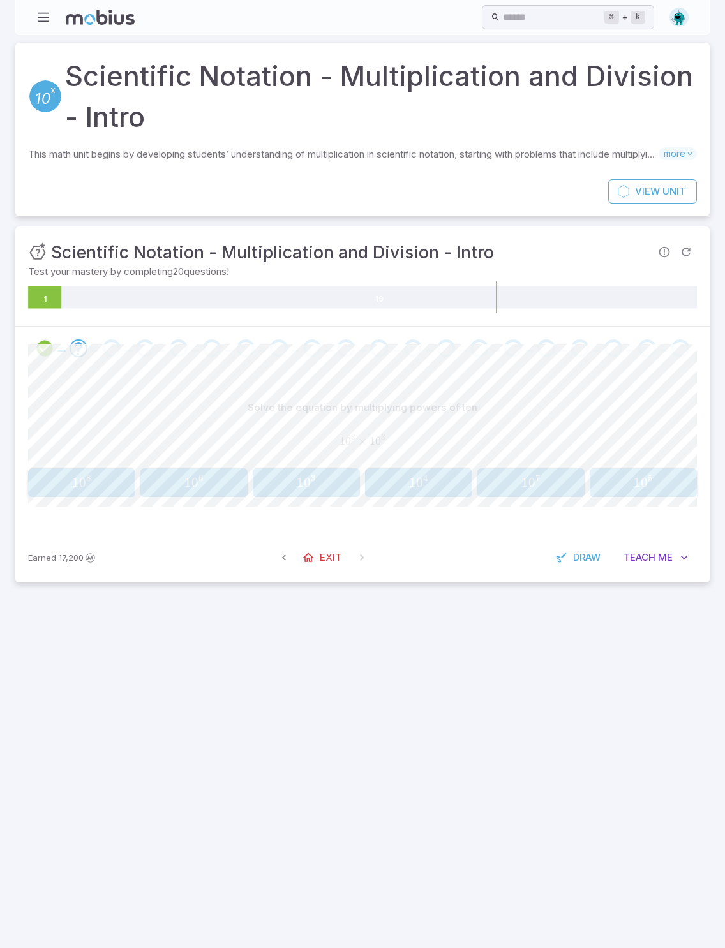
click at [204, 468] on button "1 0 6 10^{6} 1 0 6" at bounding box center [193, 482] width 107 height 29
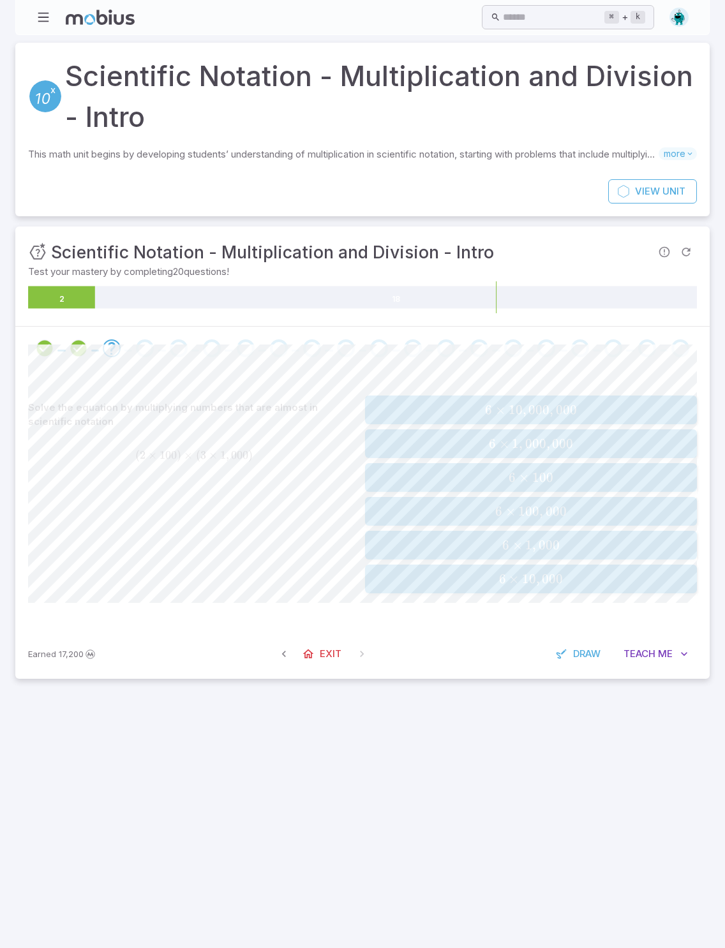
click at [522, 512] on span "6 × 100 , 000" at bounding box center [530, 511] width 323 height 16
